Goal: Register for event/course

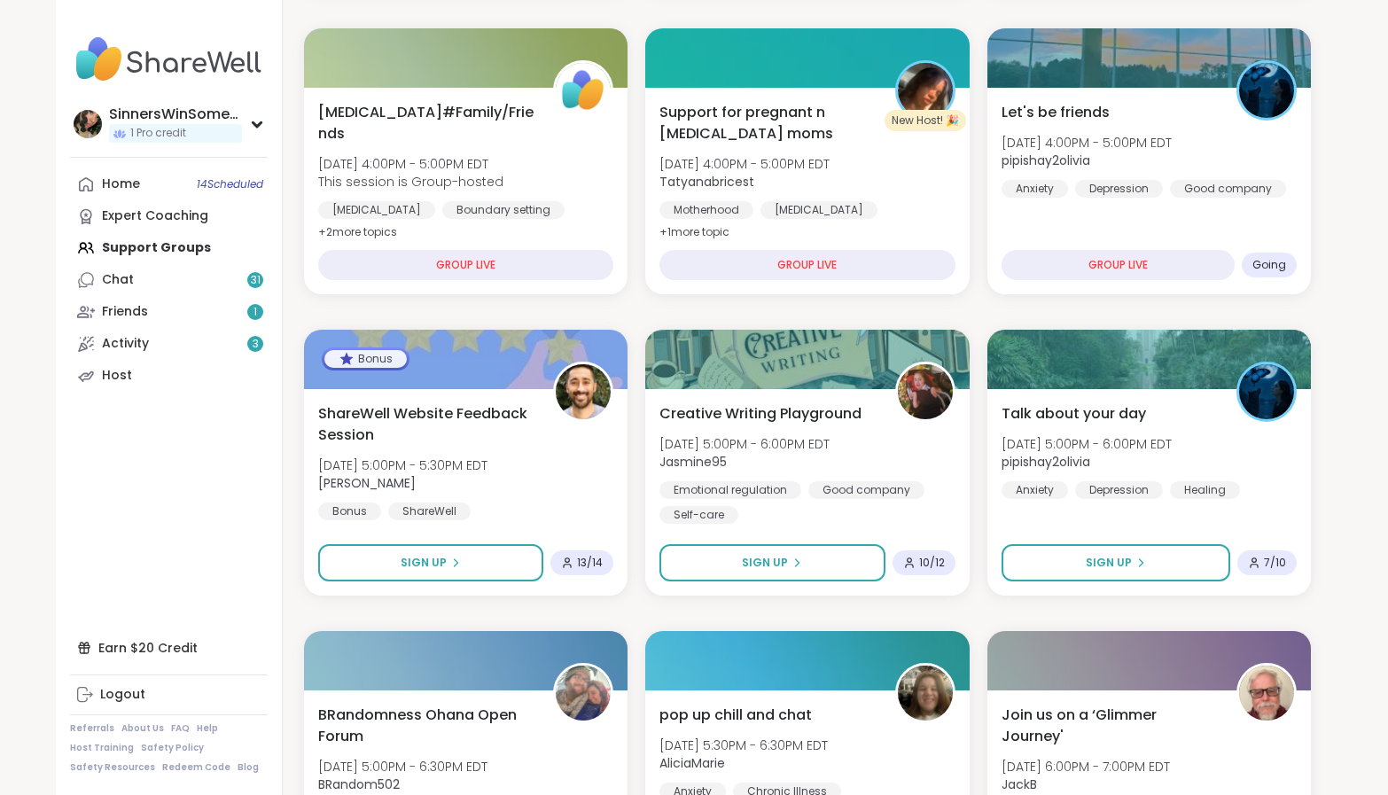
scroll to position [609, 0]
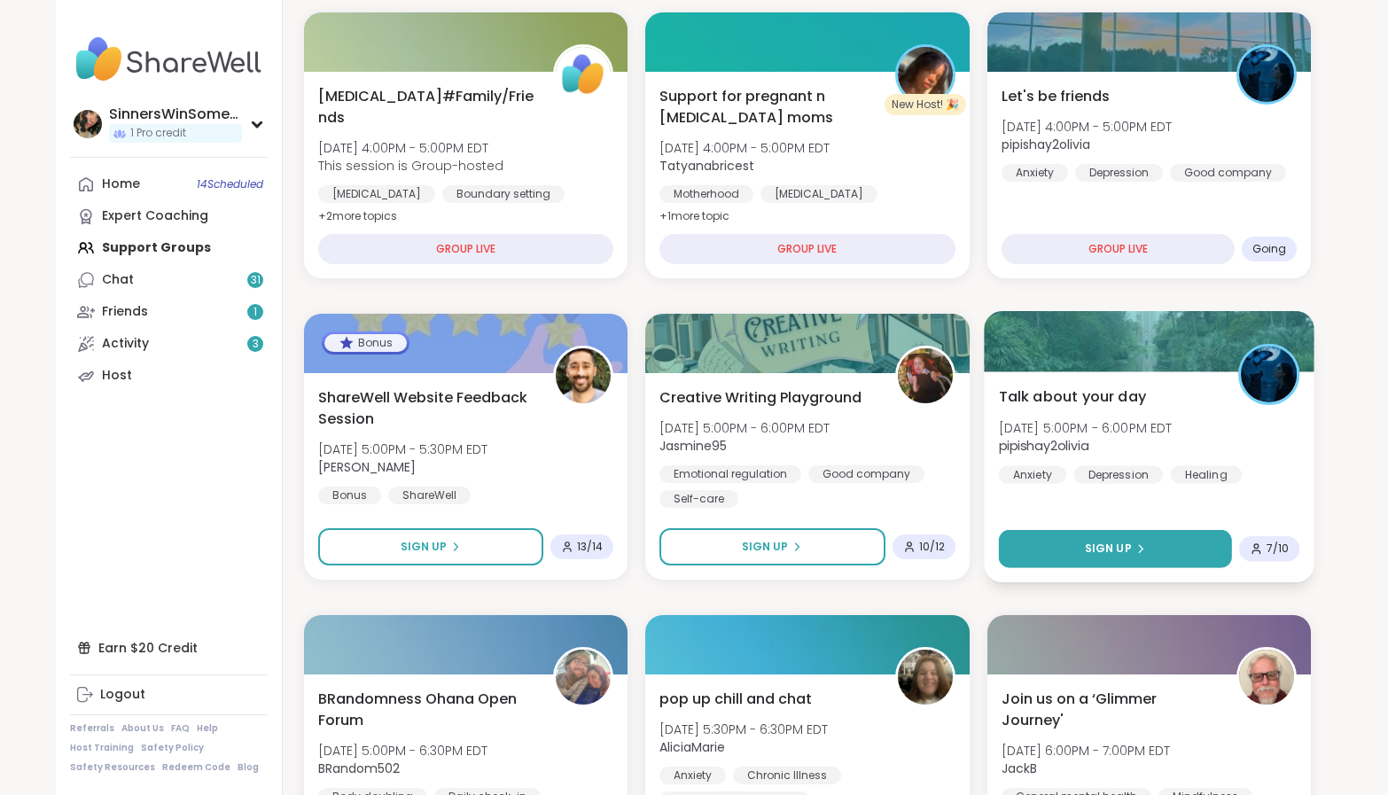
click at [1169, 555] on button "Sign Up" at bounding box center [1115, 549] width 234 height 38
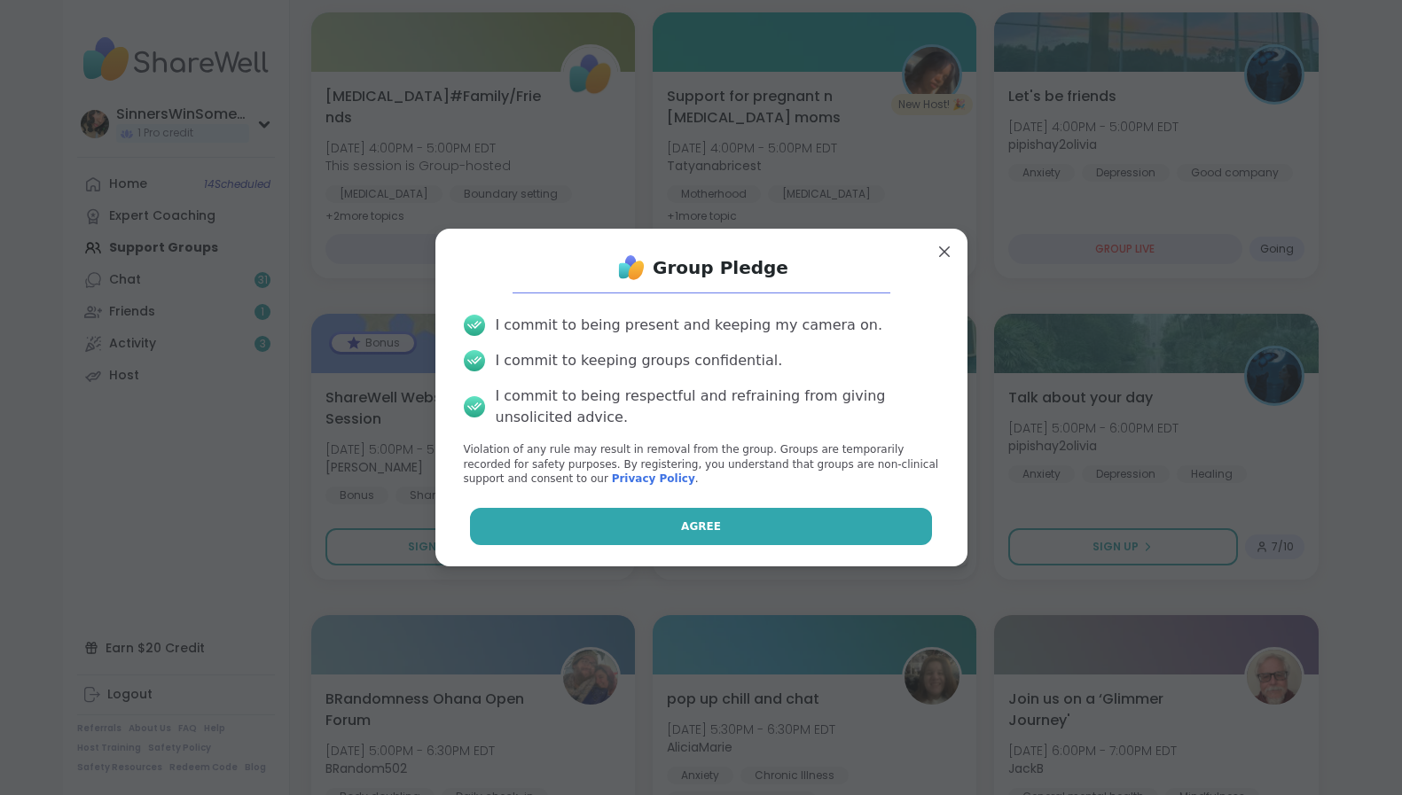
click at [788, 526] on button "Agree" at bounding box center [701, 526] width 462 height 37
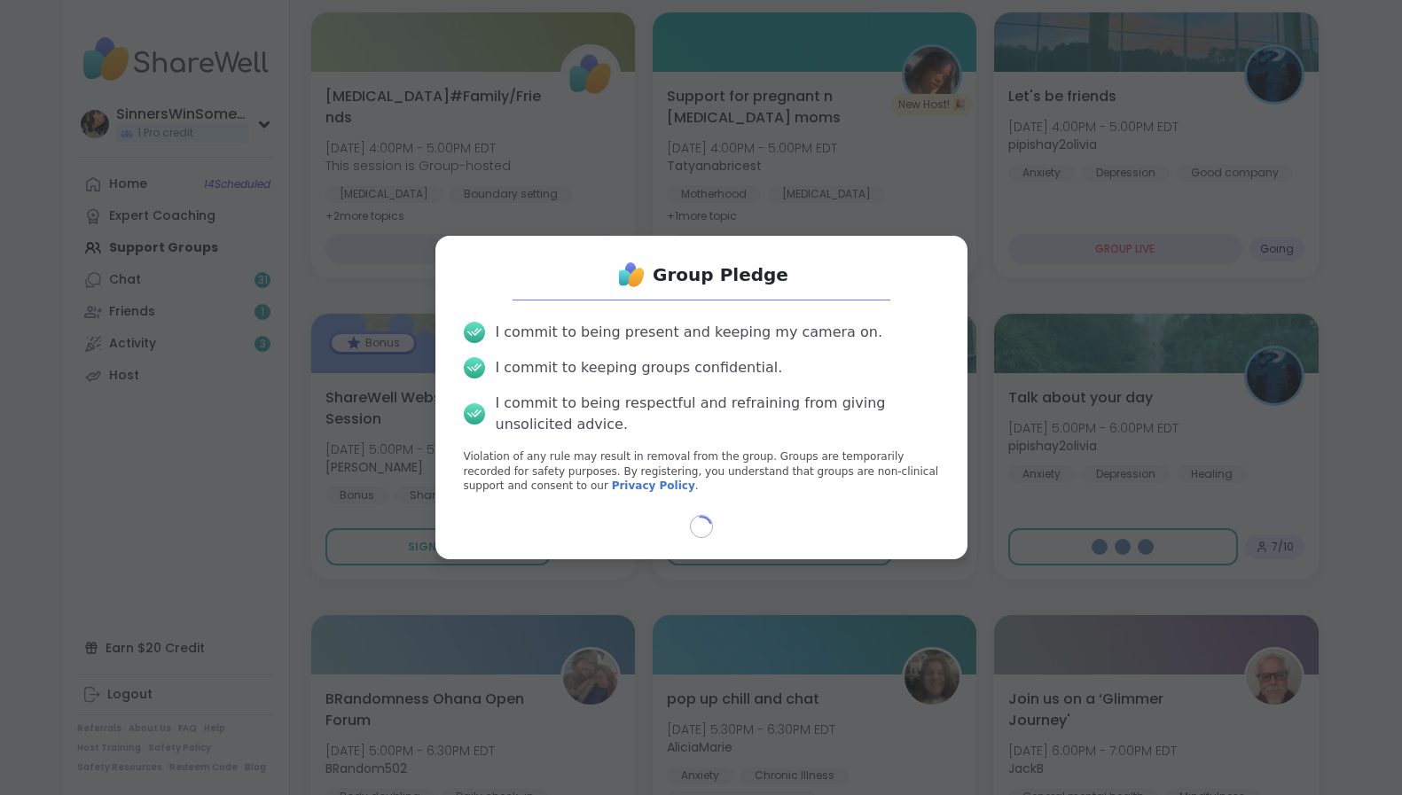
select select "**"
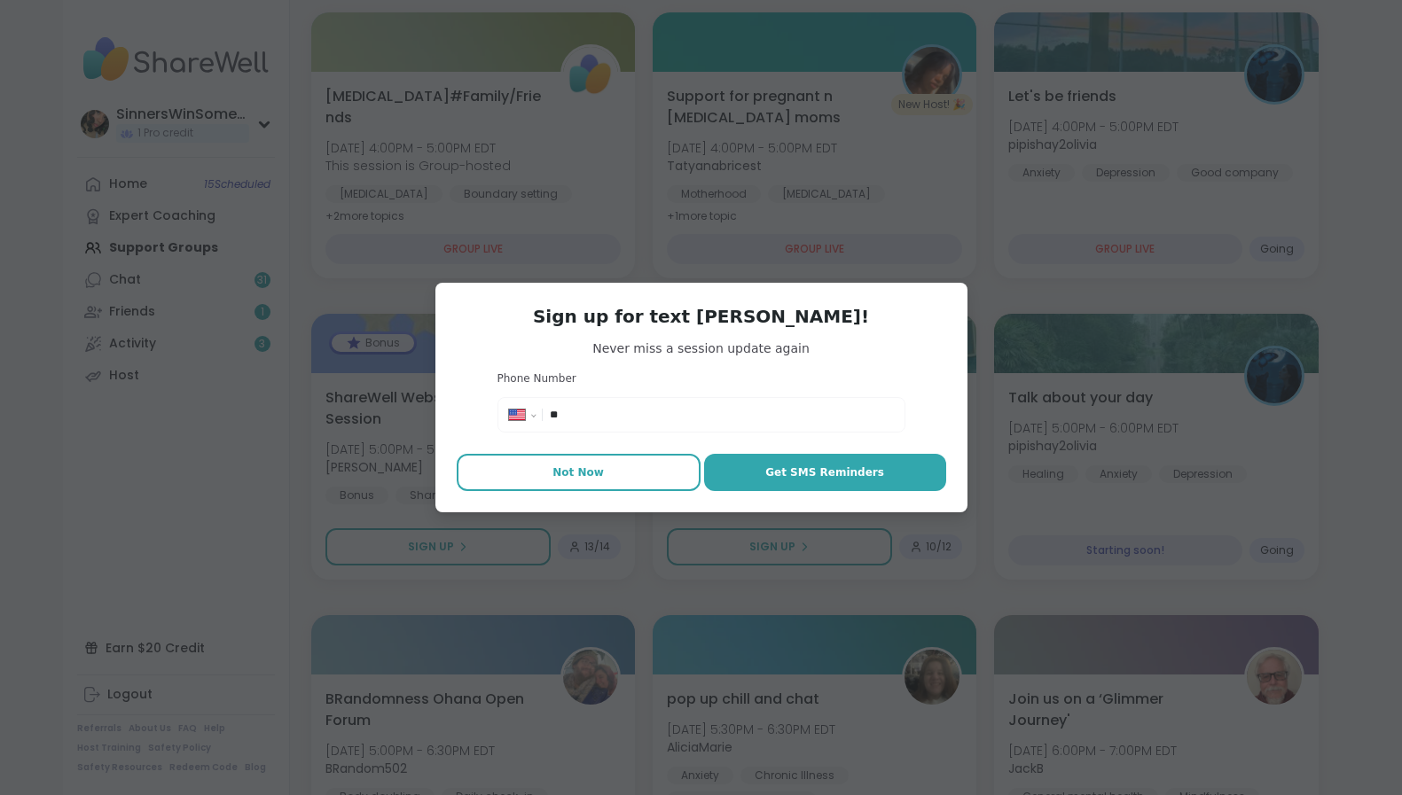
click at [598, 481] on button "Not Now" at bounding box center [579, 472] width 244 height 37
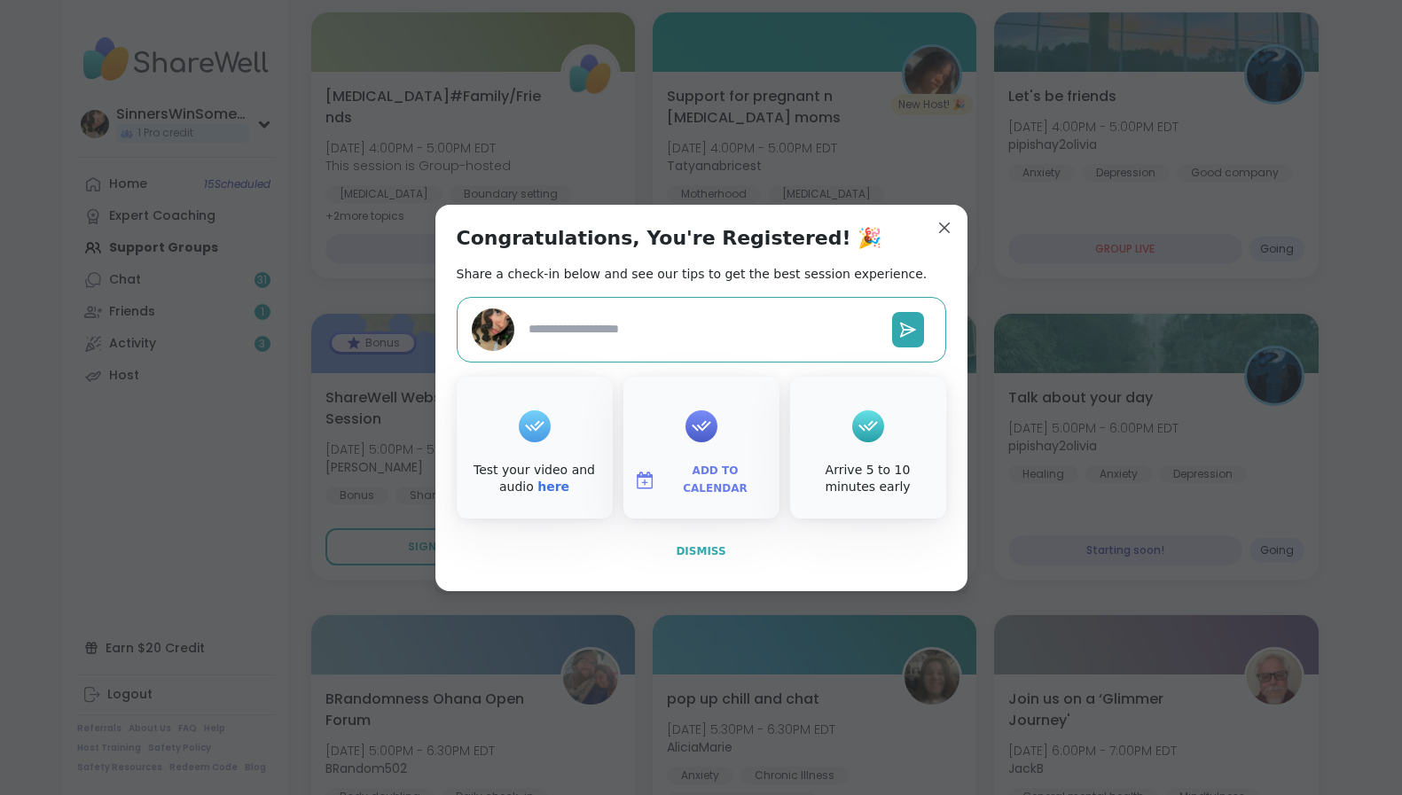
click at [695, 551] on span "Dismiss" at bounding box center [701, 551] width 50 height 12
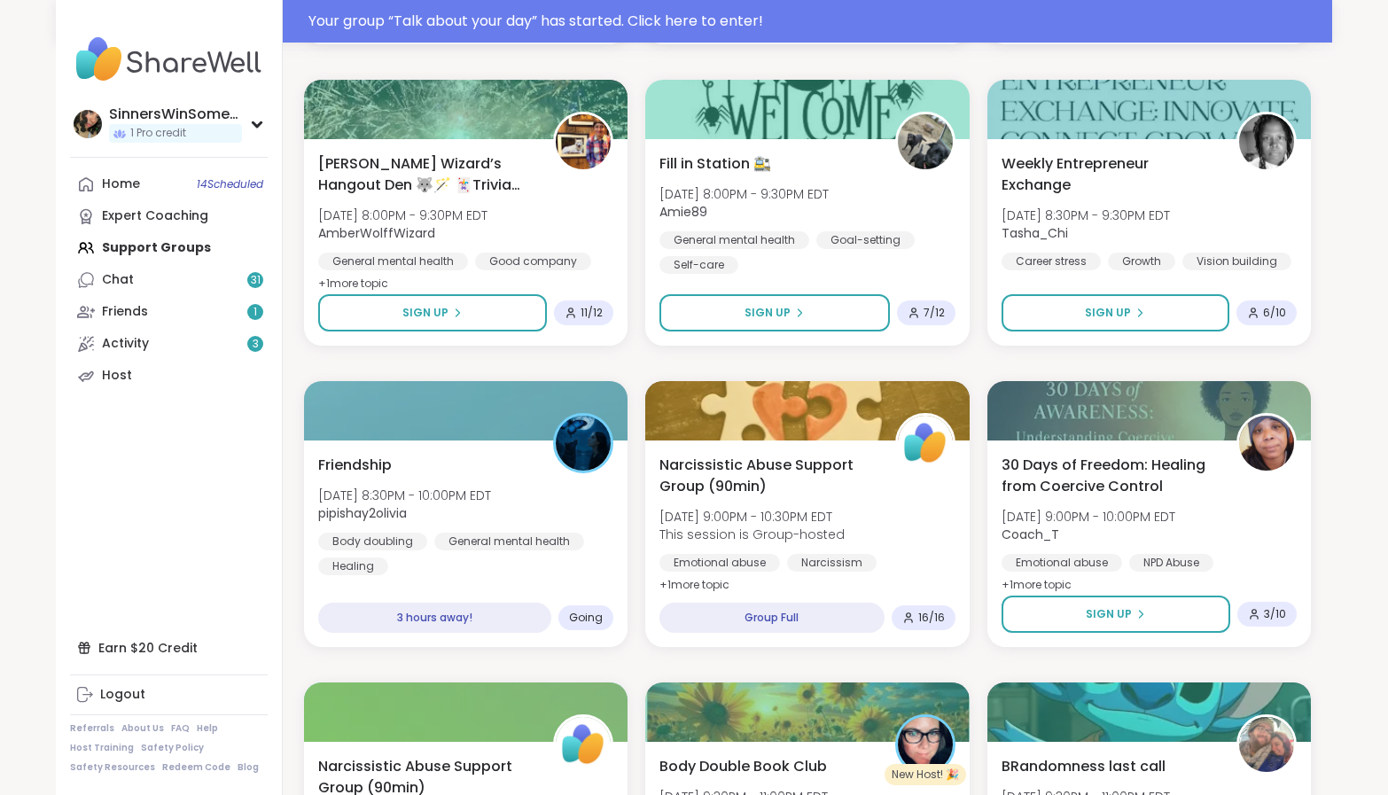
scroll to position [2737, 0]
